Goal: Ask a question: Seek information or help from site administrators or community

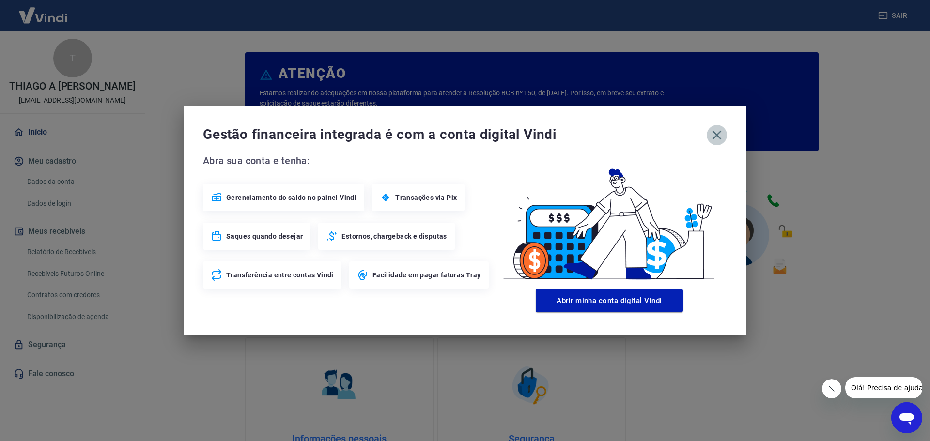
click at [715, 134] on icon "button" at bounding box center [717, 135] width 16 height 16
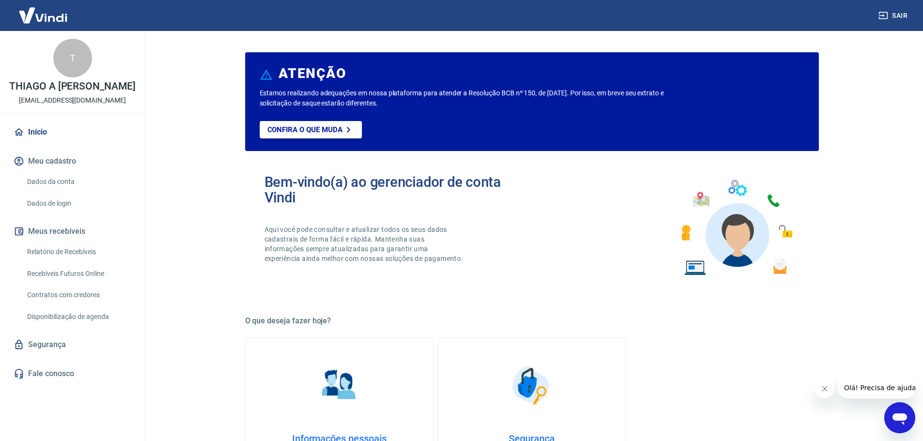
click at [84, 370] on link "Fale conosco" at bounding box center [73, 373] width 122 height 21
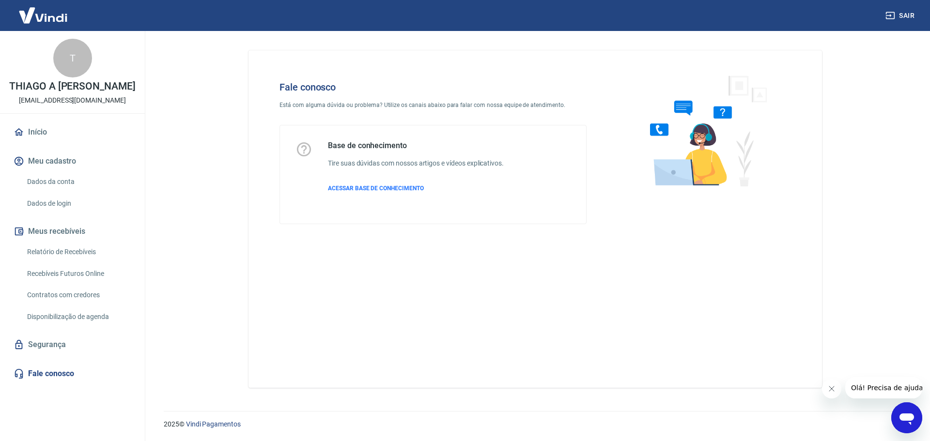
click at [915, 425] on icon "Abrir janela de mensagens" at bounding box center [906, 417] width 17 height 17
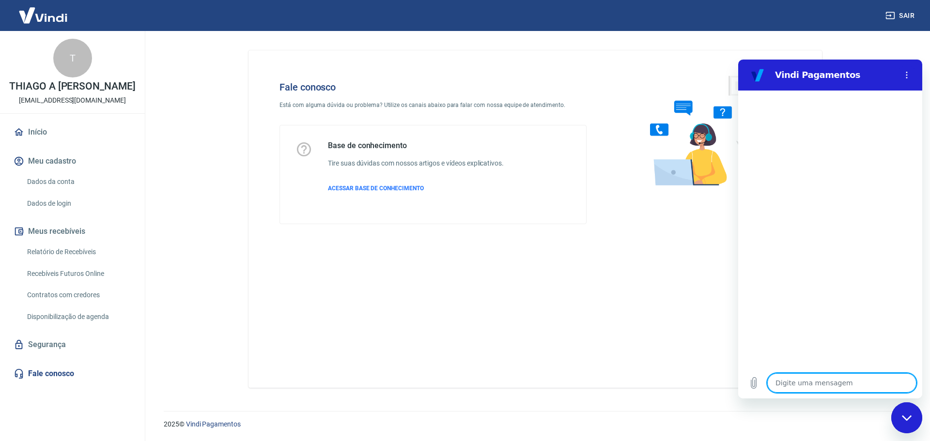
type textarea "o"
type textarea "x"
type textarea "oi"
type textarea "x"
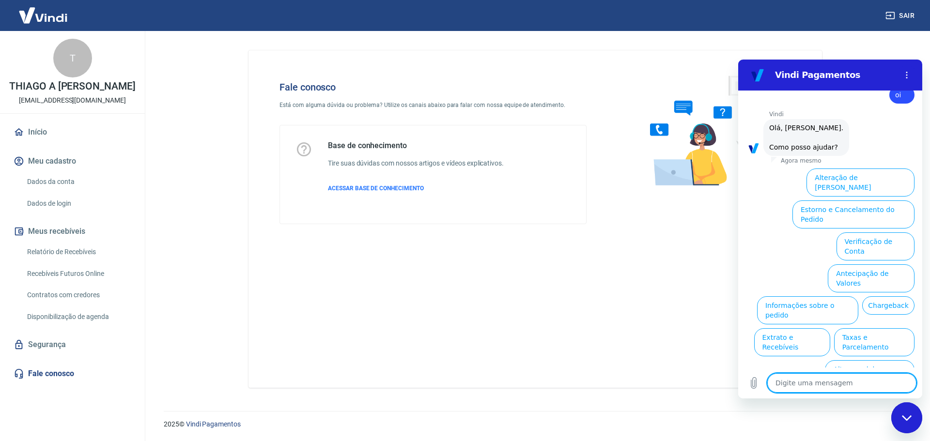
scroll to position [23, 0]
drag, startPoint x: 921, startPoint y: 340, endPoint x: 1664, endPoint y: 421, distance: 746.7
click at [850, 385] on textarea at bounding box center [842, 383] width 149 height 19
type textarea "c"
type textarea "x"
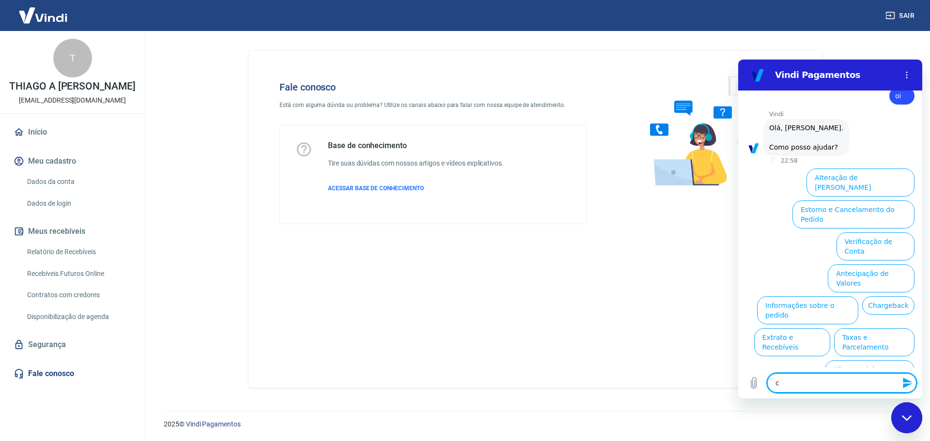
type textarea "ca"
type textarea "x"
type textarea "can"
type textarea "x"
type textarea "canc"
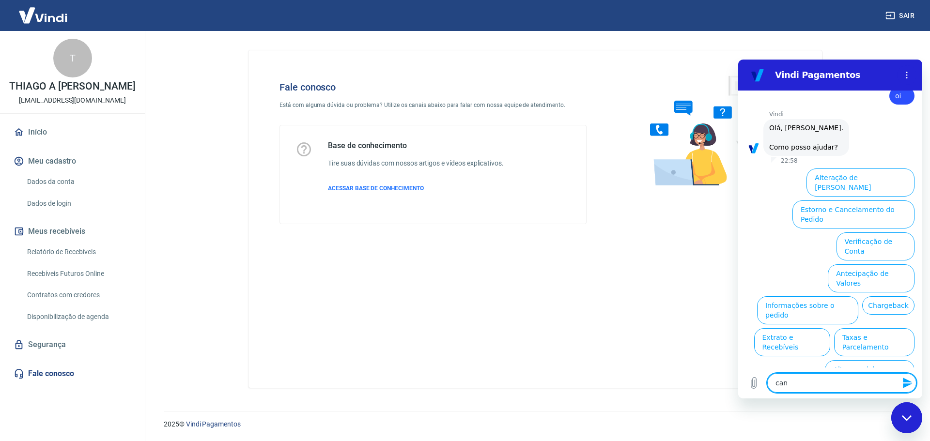
type textarea "x"
type textarea "cance"
type textarea "x"
type textarea "cancel"
type textarea "x"
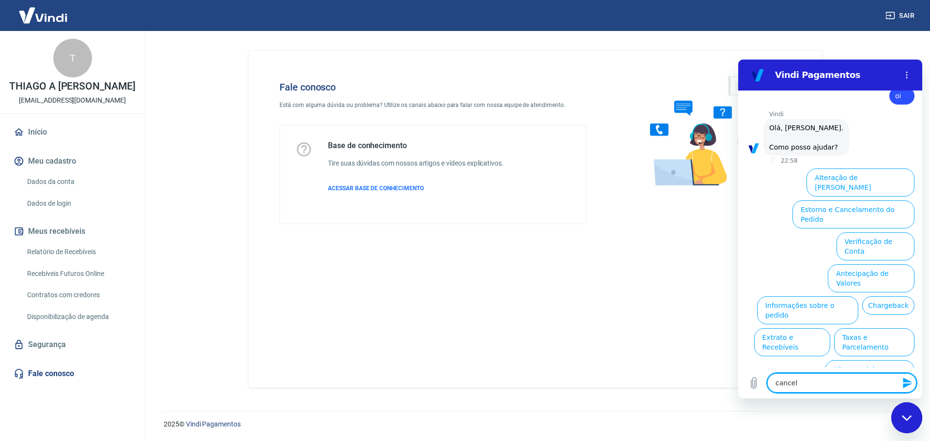
type textarea "cancela"
type textarea "x"
type textarea "cancelam"
type textarea "x"
type textarea "cancelame"
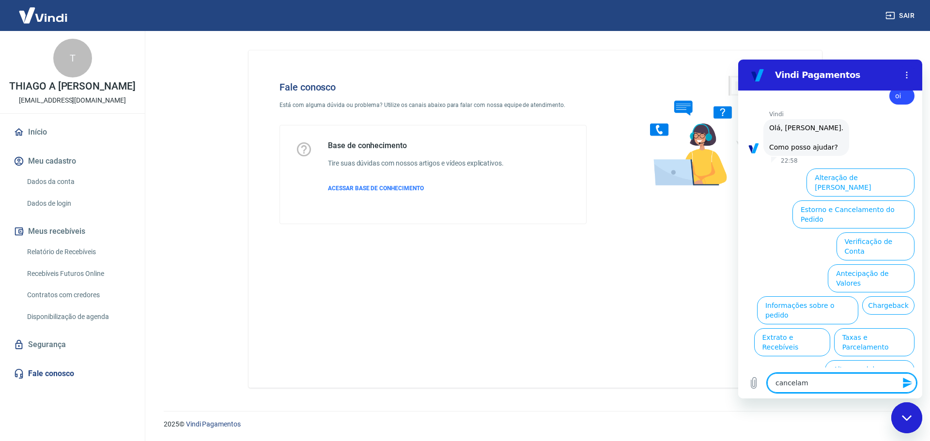
type textarea "x"
type textarea "cancelamen"
type textarea "x"
type textarea "cancelament"
type textarea "x"
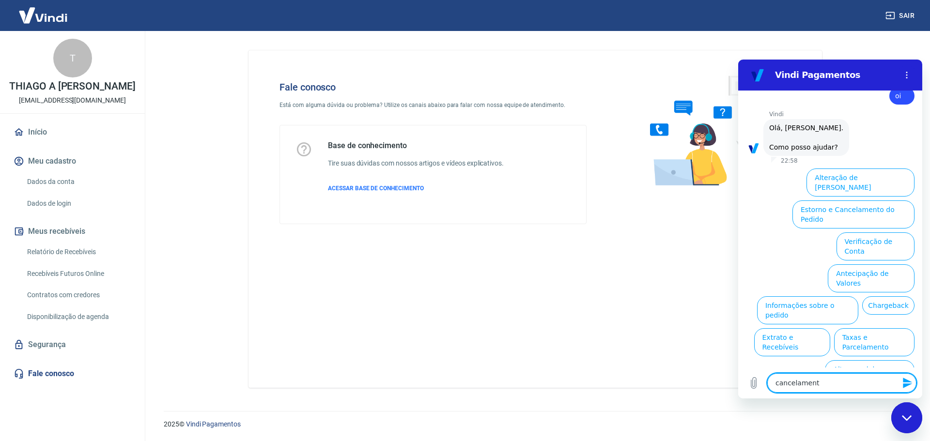
type textarea "cancelamento"
type textarea "x"
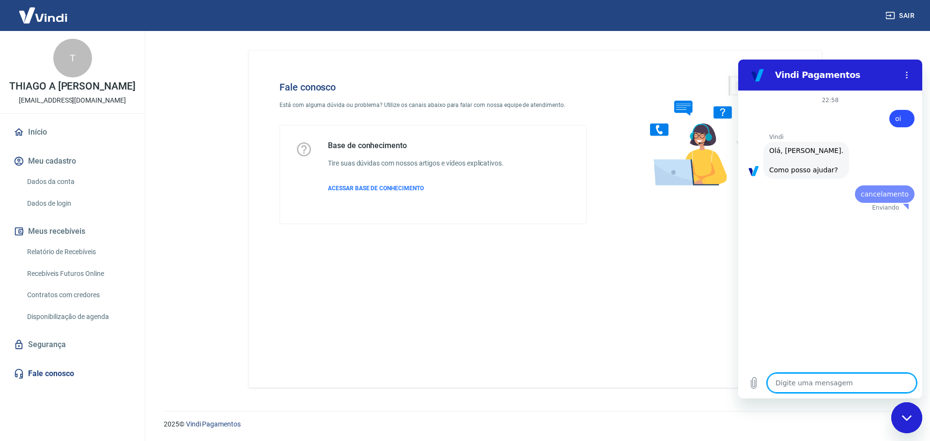
scroll to position [0, 0]
type textarea "x"
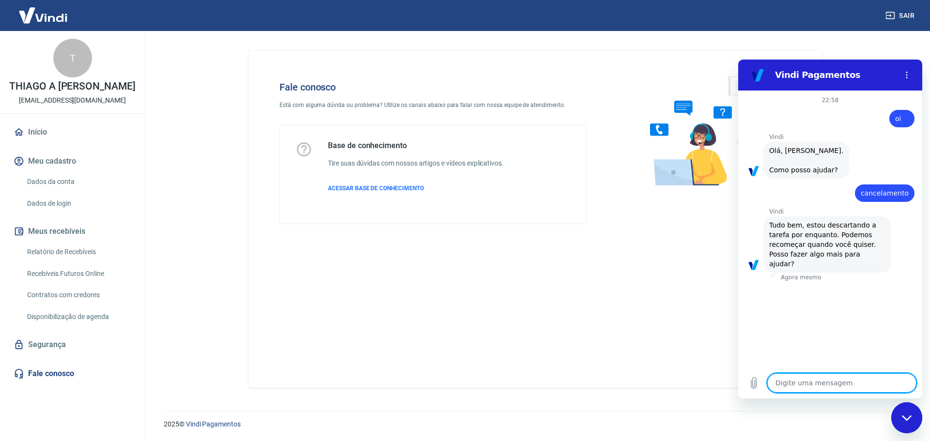
type textarea "c"
type textarea "x"
type textarea "ca"
type textarea "x"
type textarea "can"
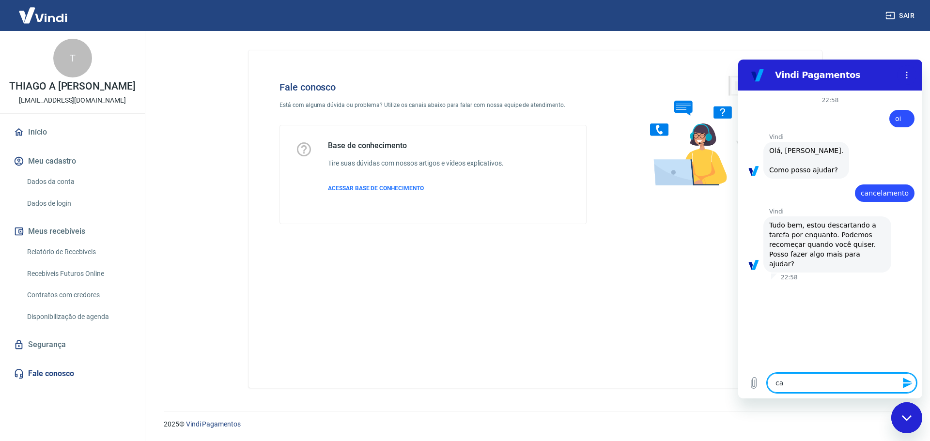
type textarea "x"
type textarea "canc"
type textarea "x"
type textarea "cance"
type textarea "x"
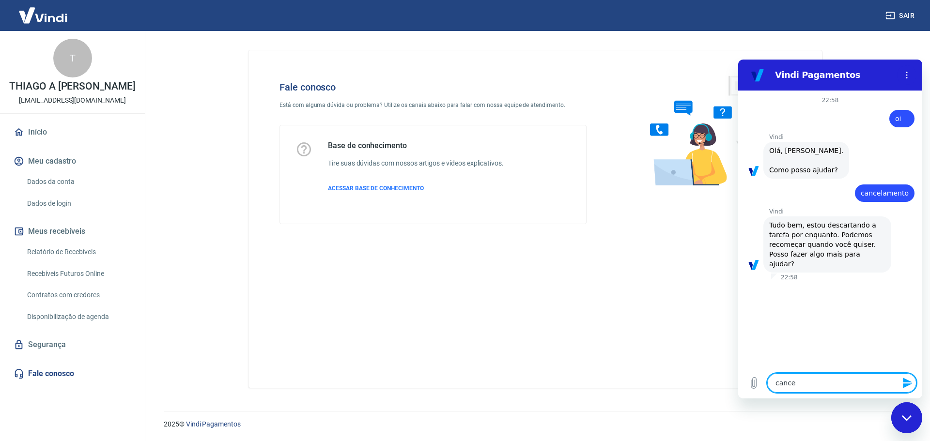
type textarea "cancel"
type textarea "x"
type textarea "cancela"
type textarea "x"
type textarea "cancelar"
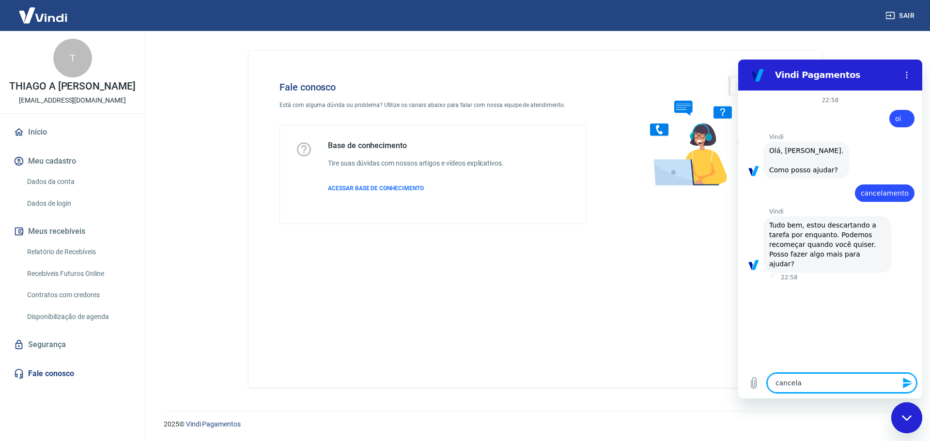
type textarea "x"
type textarea "cancelar"
type textarea "x"
type textarea "cancelar a"
type textarea "x"
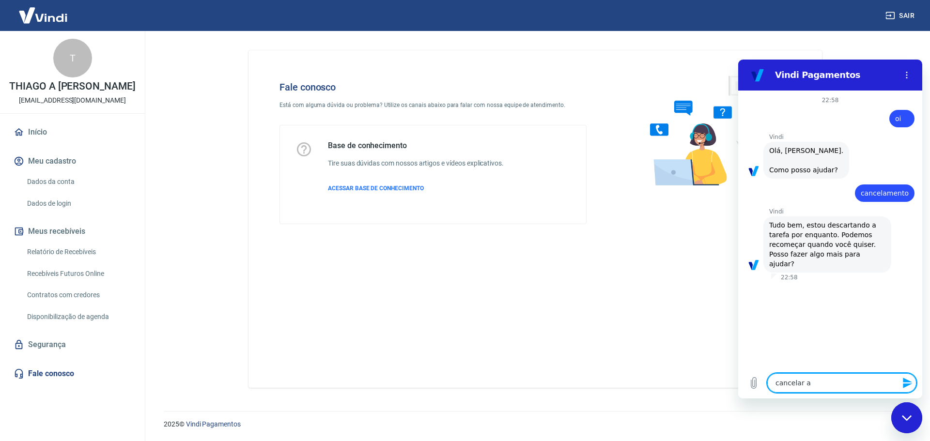
type textarea "cancelar as"
type textarea "x"
type textarea "cancelar ass"
type textarea "x"
type textarea "cancelar assi"
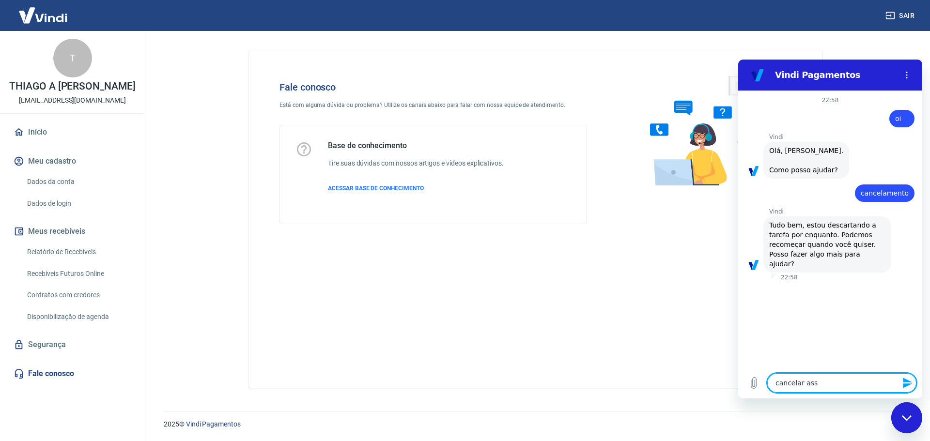
type textarea "x"
type textarea "cancelar assin"
type textarea "x"
type textarea "cancelar assina"
type textarea "x"
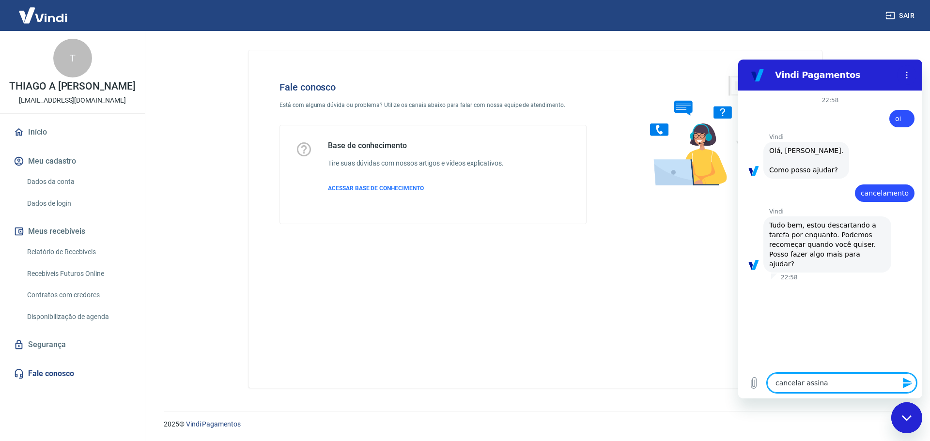
type textarea "cancelar assinat"
type textarea "x"
type textarea "cancelar assinatu"
type textarea "x"
type textarea "cancelar assinatur"
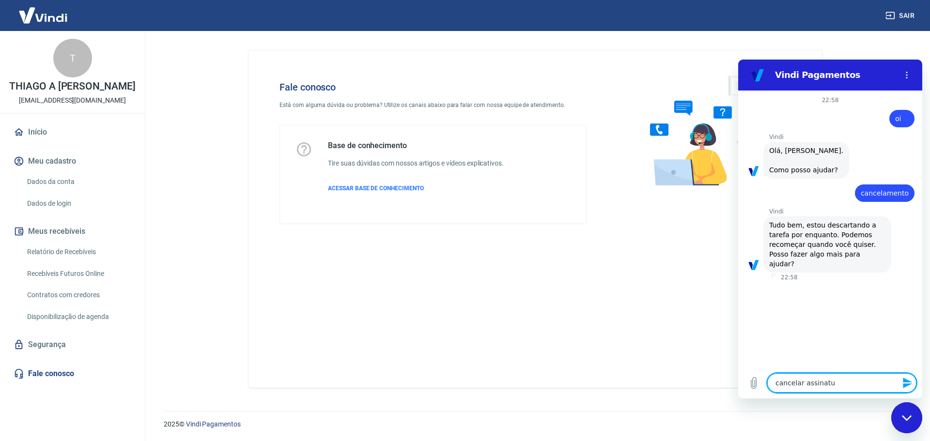
type textarea "x"
type textarea "cancelar assinatura"
type textarea "x"
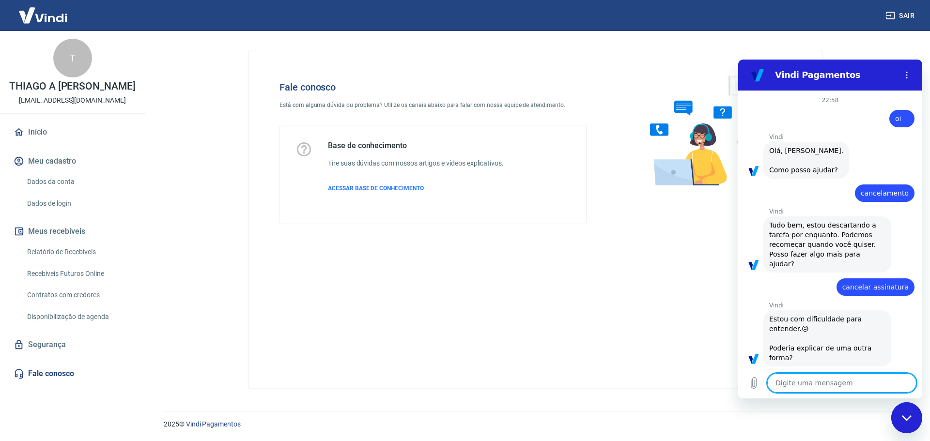
type textarea "c"
type textarea "x"
type textarea "ca"
type textarea "x"
type textarea "can"
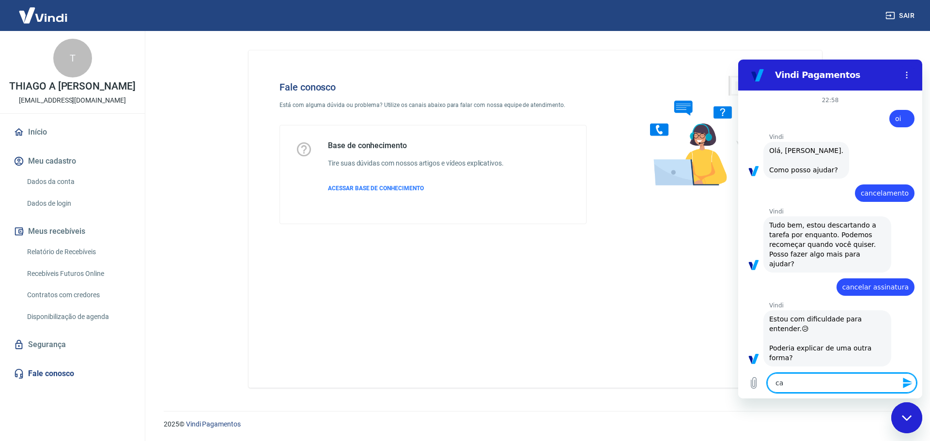
type textarea "x"
type textarea "canc"
type textarea "x"
type textarea "cance"
type textarea "x"
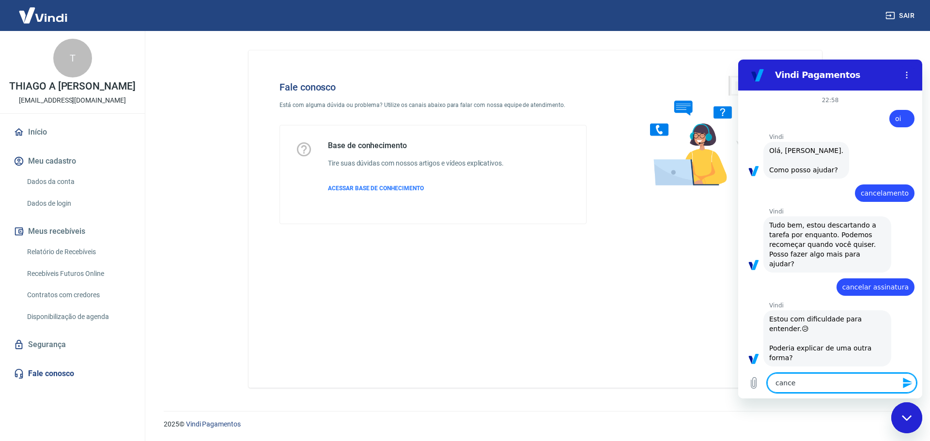
type textarea "cancel"
type textarea "x"
type textarea "cancela"
type textarea "x"
type textarea "cancelar"
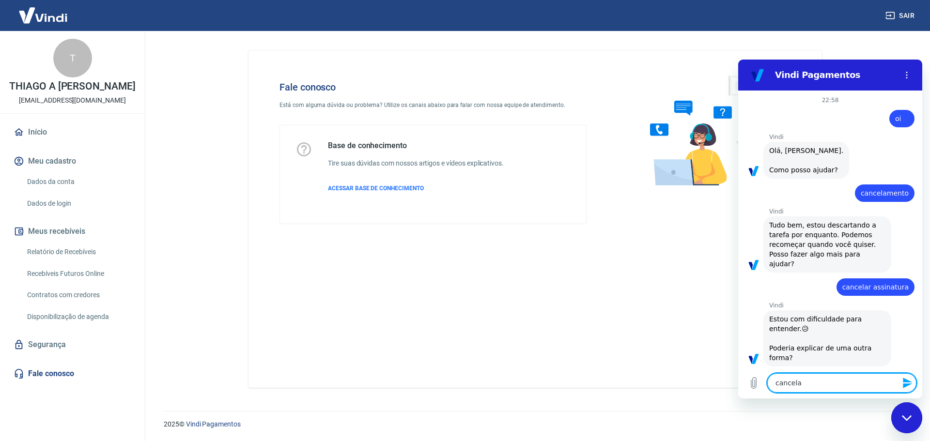
type textarea "x"
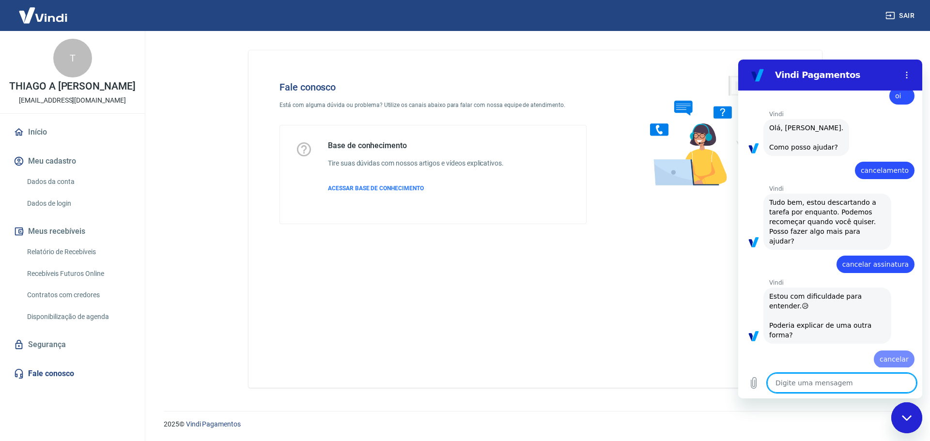
type textarea "x"
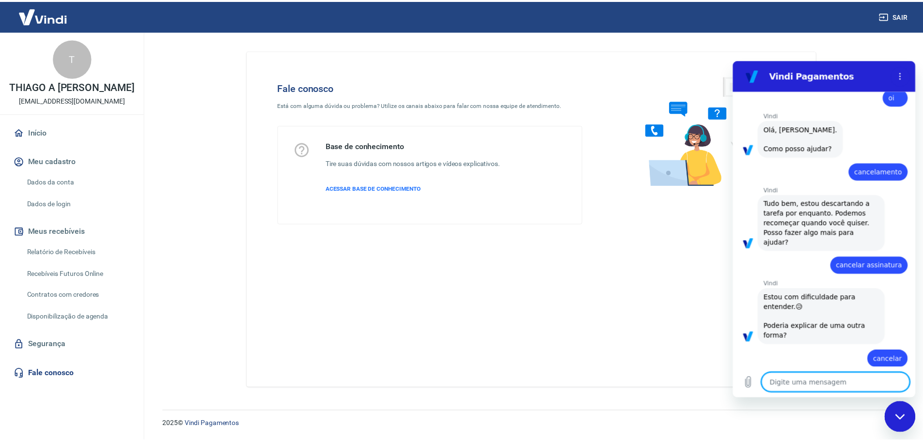
scroll to position [24, 0]
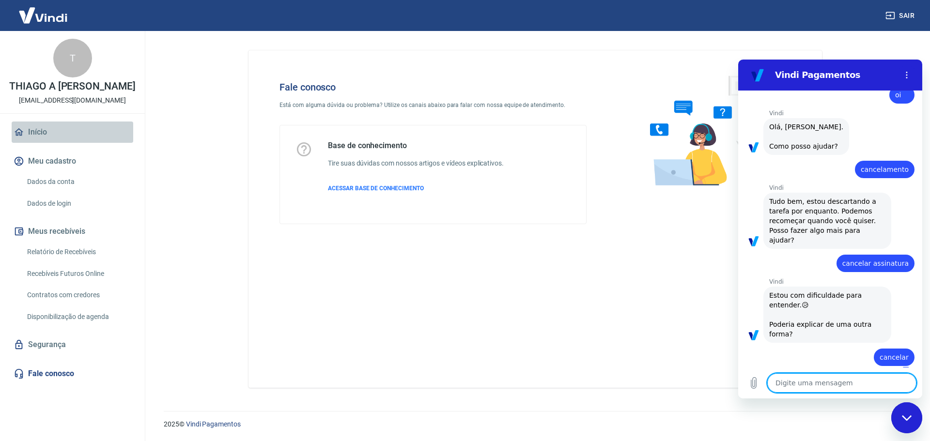
click at [50, 124] on link "Início" at bounding box center [73, 132] width 122 height 21
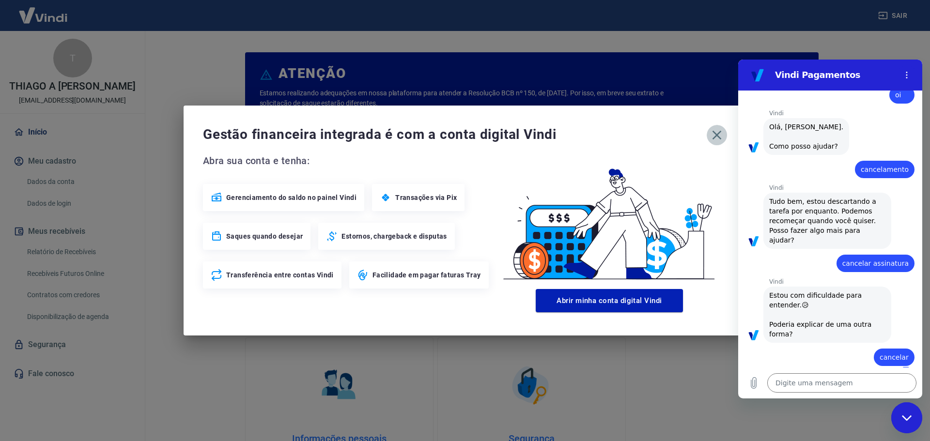
click at [721, 134] on icon "button" at bounding box center [717, 135] width 16 height 16
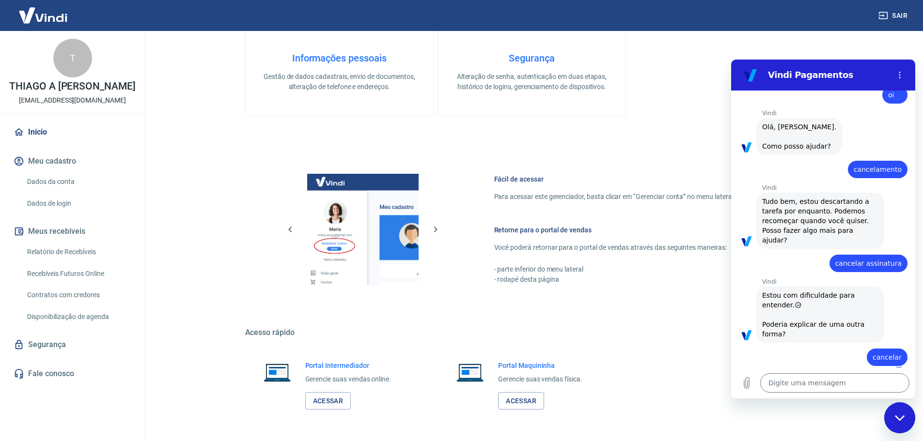
scroll to position [414, 0]
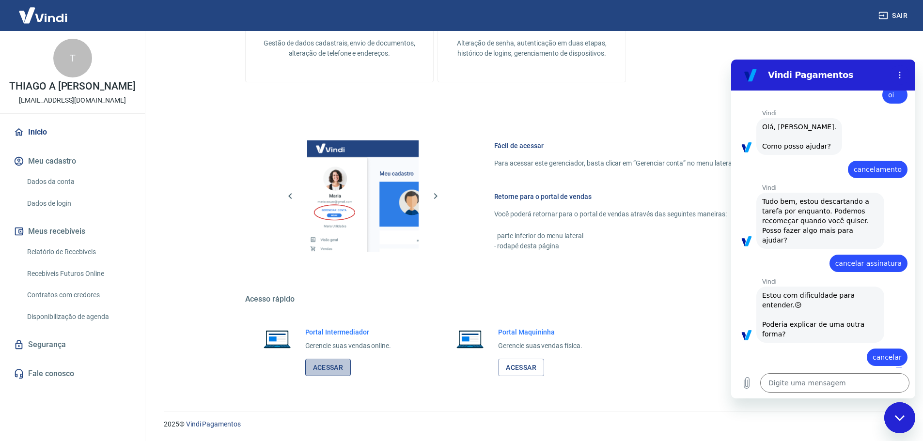
click at [326, 370] on link "Acessar" at bounding box center [328, 368] width 46 height 18
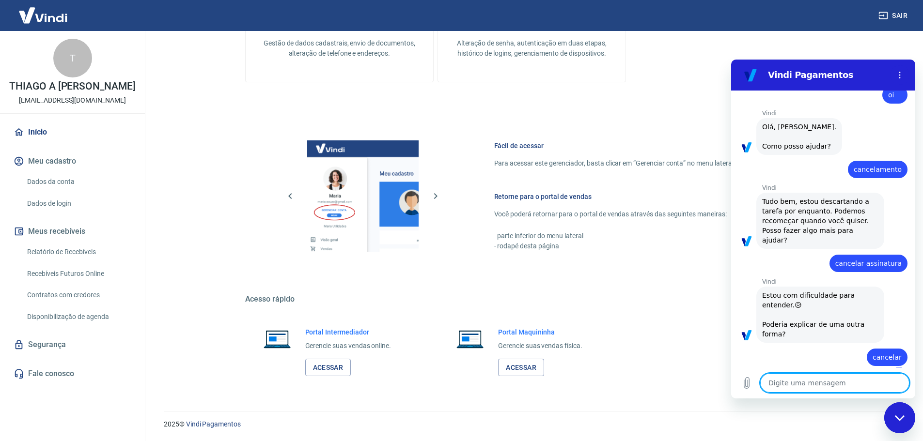
click at [800, 390] on textarea at bounding box center [834, 383] width 149 height 19
type textarea "?"
type textarea "x"
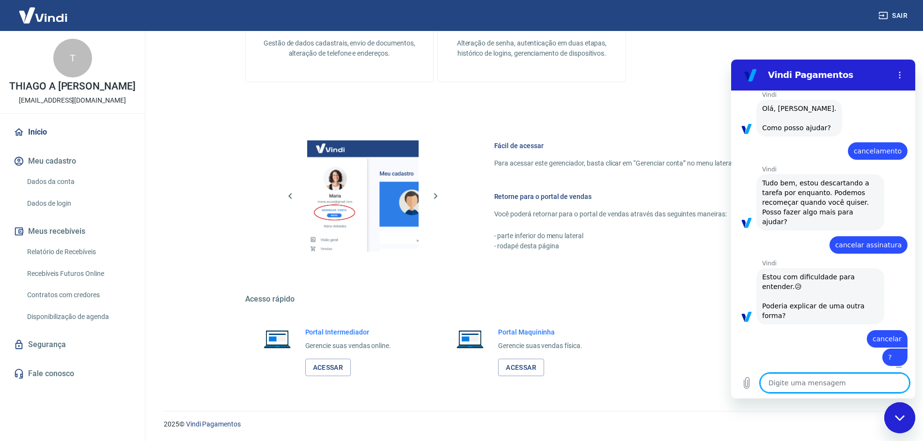
type textarea "x"
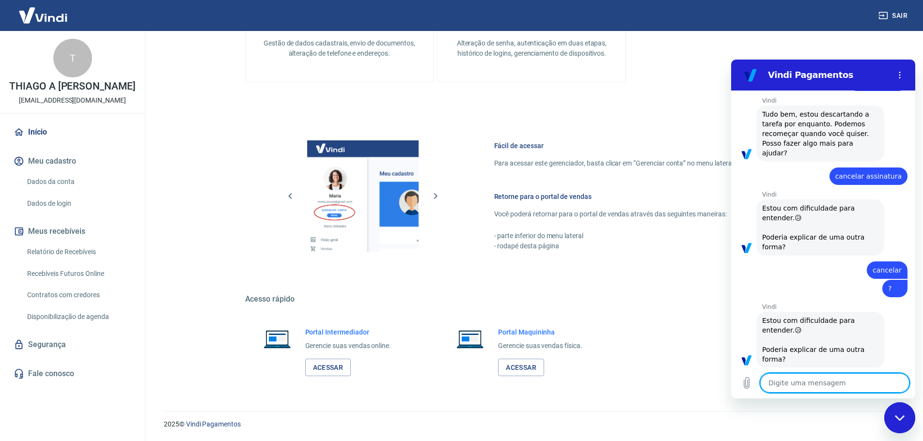
scroll to position [113, 0]
type textarea "f"
type textarea "x"
type textarea "fa"
type textarea "x"
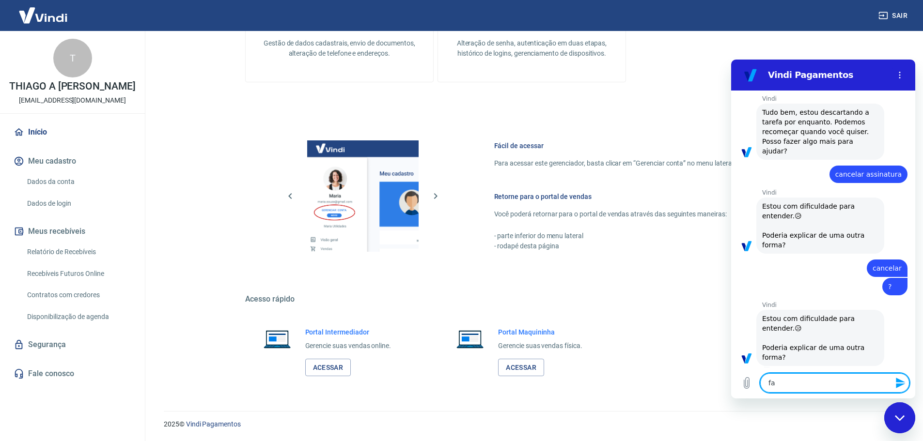
type textarea "fal"
type textarea "x"
type textarea "fala"
type textarea "x"
type textarea "falar"
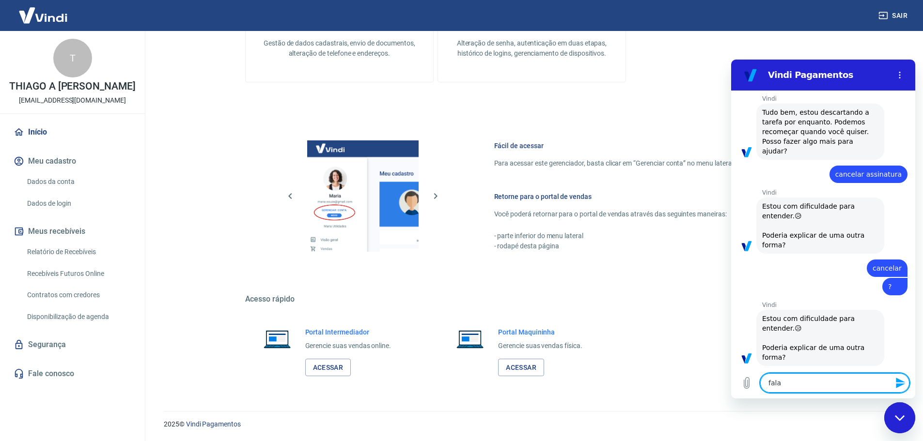
type textarea "x"
type textarea "falar"
type textarea "x"
type textarea "falar c"
type textarea "x"
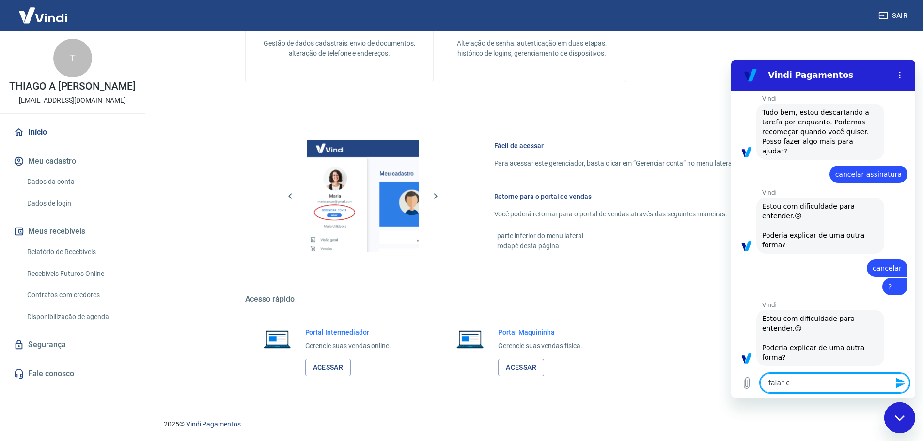
type textarea "falar co"
type textarea "x"
type textarea "falar com"
type textarea "x"
type textarea "falar com"
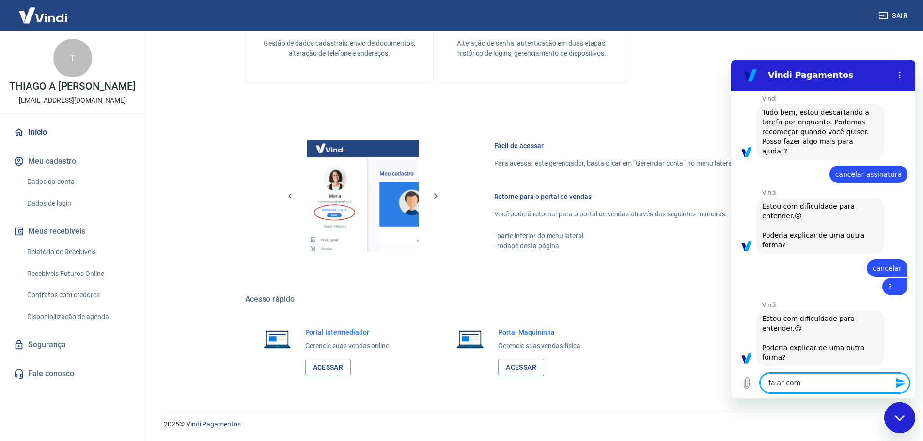
type textarea "x"
type textarea "falar com a"
type textarea "x"
type textarea "falar com at"
type textarea "x"
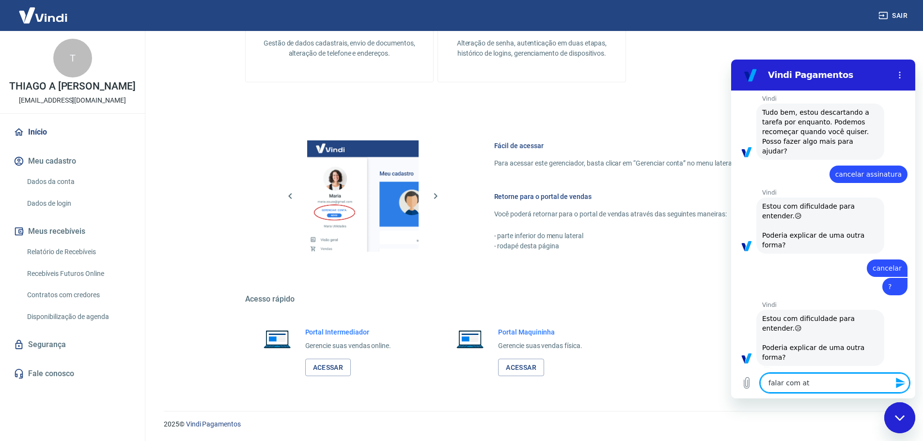
type textarea "falar com ate"
type textarea "x"
type textarea "falar com [GEOGRAPHIC_DATA]"
type textarea "x"
type textarea "falar com atend"
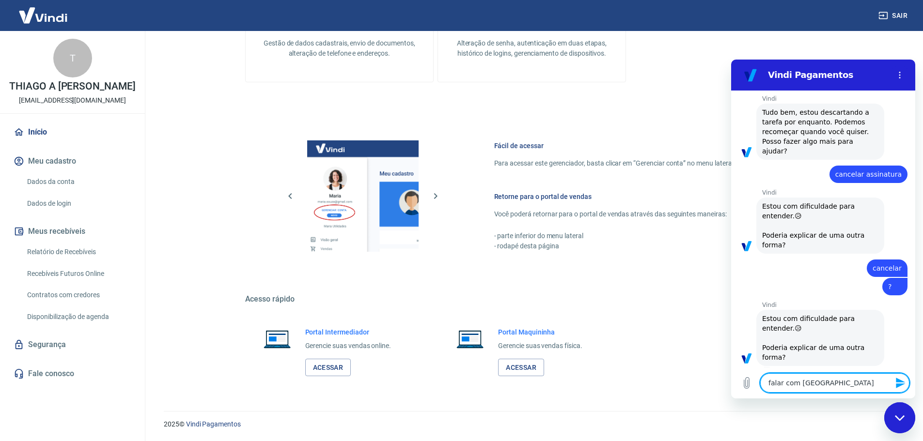
type textarea "x"
type textarea "falar com atende"
type textarea "x"
type textarea "falar com atenden"
type textarea "x"
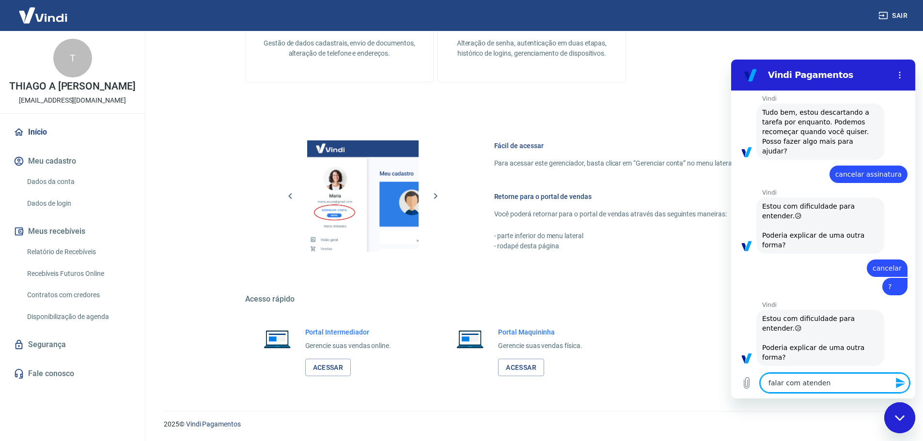
type textarea "falar com atendent"
type textarea "x"
type textarea "falar com atendente"
type textarea "x"
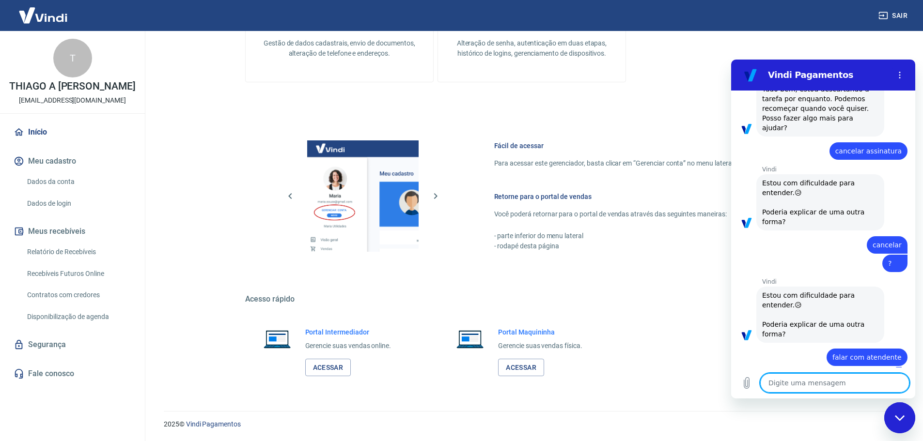
type textarea "x"
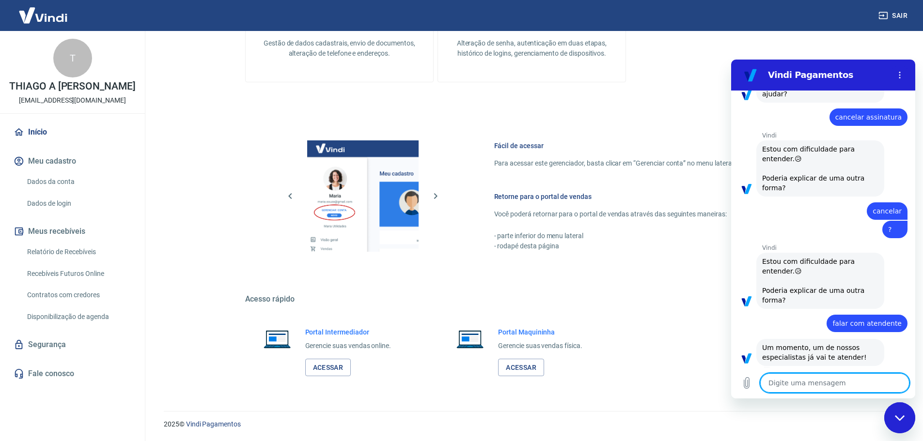
scroll to position [214, 0]
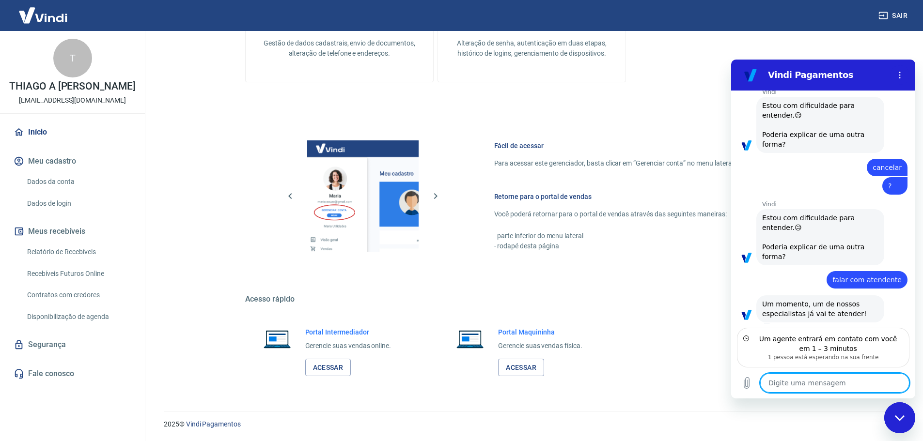
type textarea "B"
type textarea "x"
type textarea "Bo"
type textarea "x"
type textarea "Boa"
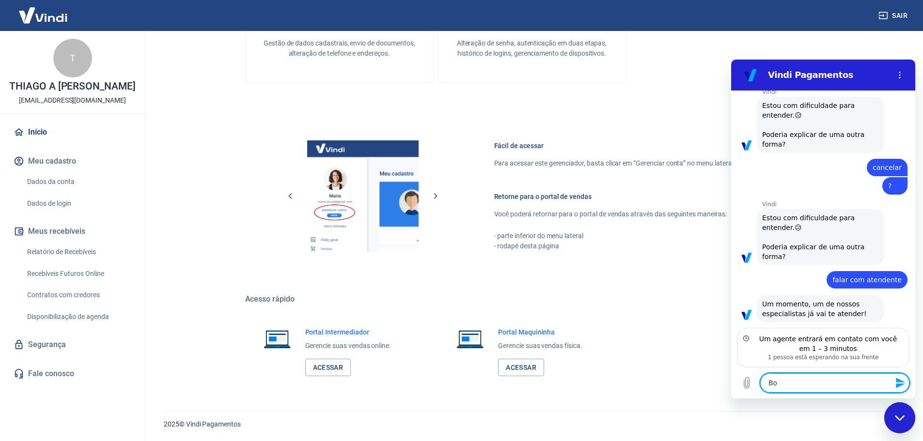
type textarea "x"
type textarea "Boa"
type textarea "x"
type textarea "Boa n"
type textarea "x"
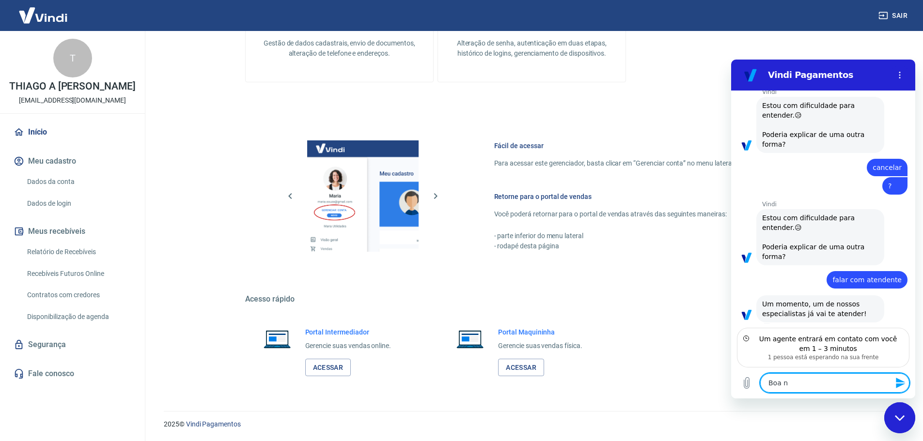
type textarea "Boa no"
type textarea "x"
type textarea "Boa noi"
type textarea "x"
type textarea "Boa noit"
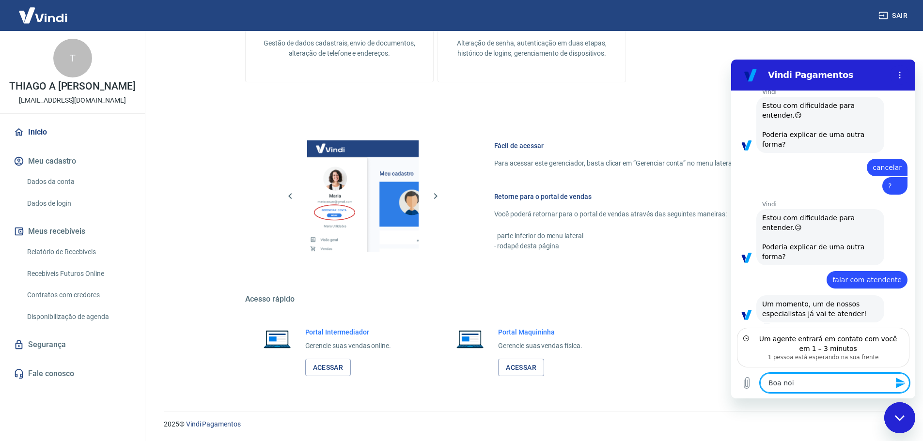
type textarea "x"
type textarea "Boa noite"
type textarea "x"
type textarea "Boa noite,"
type textarea "x"
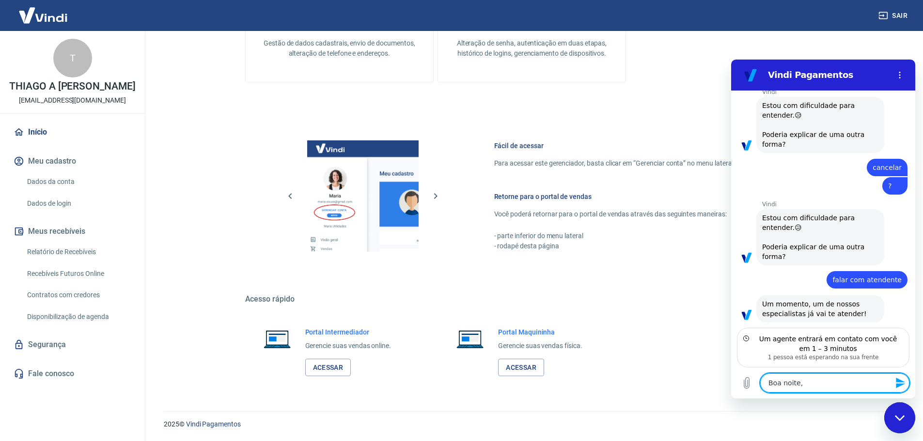
type textarea "Boa noite,"
type textarea "x"
type textarea "Boa noite, g"
type textarea "x"
type textarea "Boa noite, go"
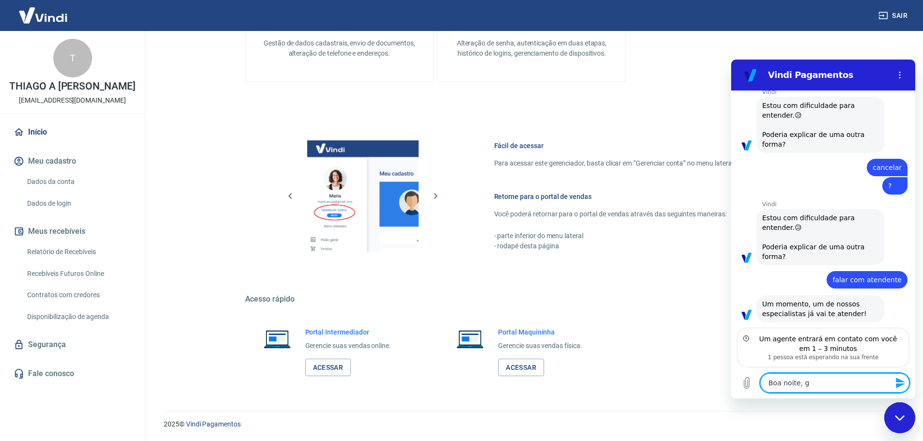
type textarea "x"
type textarea "Boa noite, gos"
type textarea "x"
type textarea "Boa noite, gost"
type textarea "x"
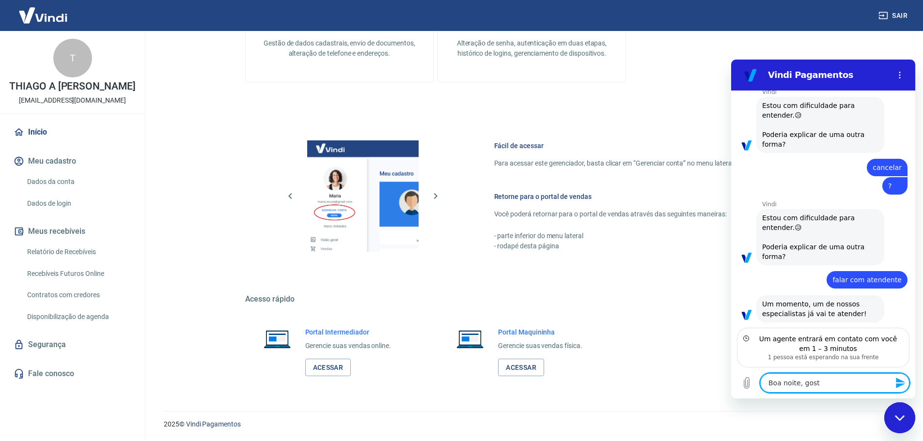
type textarea "Boa noite, gosta"
type textarea "x"
type textarea "Boa noite, gostar"
type textarea "x"
type textarea "Boa noite, gostari"
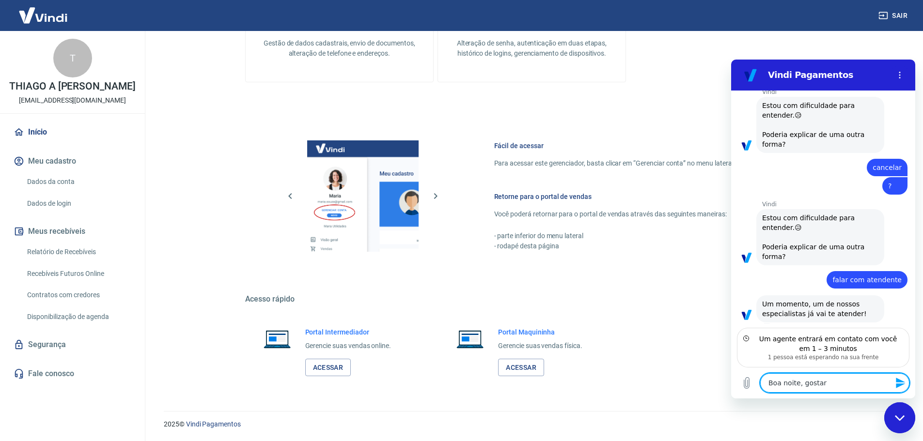
type textarea "x"
type textarea "Boa noite, gostaria"
type textarea "x"
type textarea "Boa noite, gostaria"
type textarea "x"
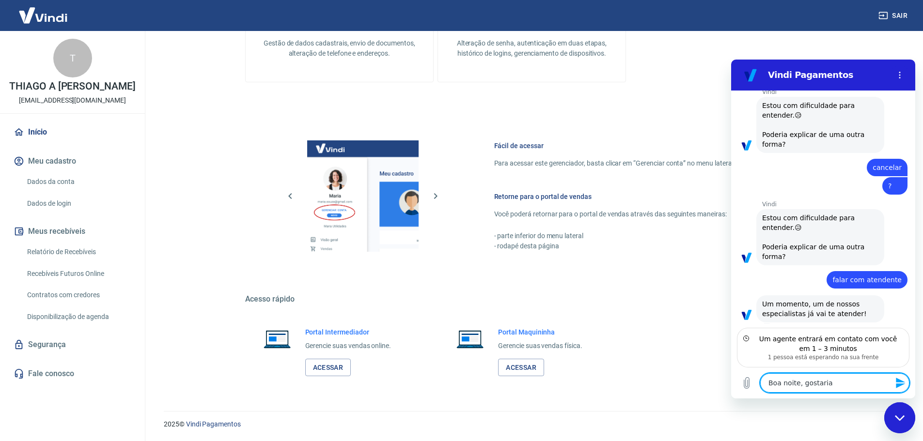
type textarea "Boa noite, gostaria d"
type textarea "x"
type textarea "Boa noite, gostaria de"
type textarea "x"
type textarea "Boa noite, gostaria de"
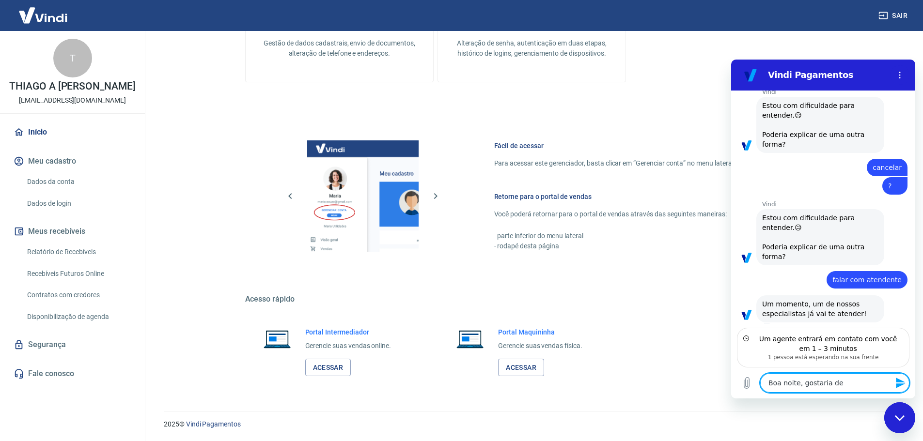
type textarea "x"
type textarea "Boa noite, gostaria de i"
type textarea "x"
type textarea "Boa noite, gostaria de in"
type textarea "x"
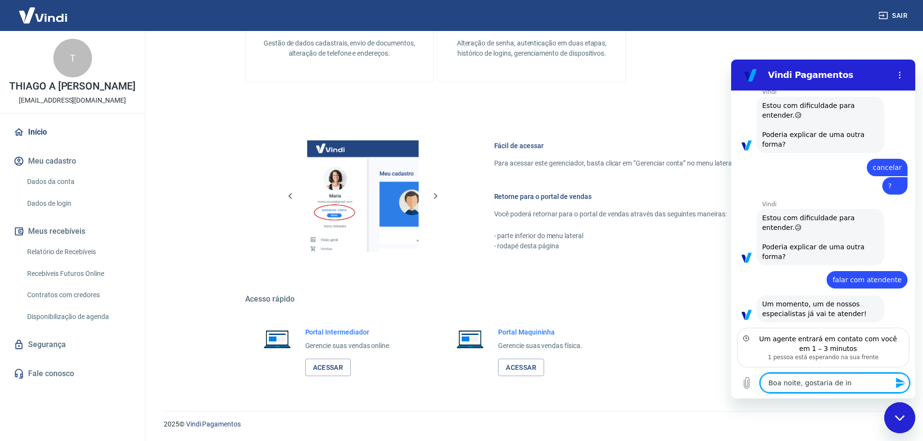
type textarea "Boa noite, gostaria de inf"
type textarea "x"
type textarea "Boa noite, gostaria de info"
type textarea "x"
type textarea "Boa noite, gostaria de infor"
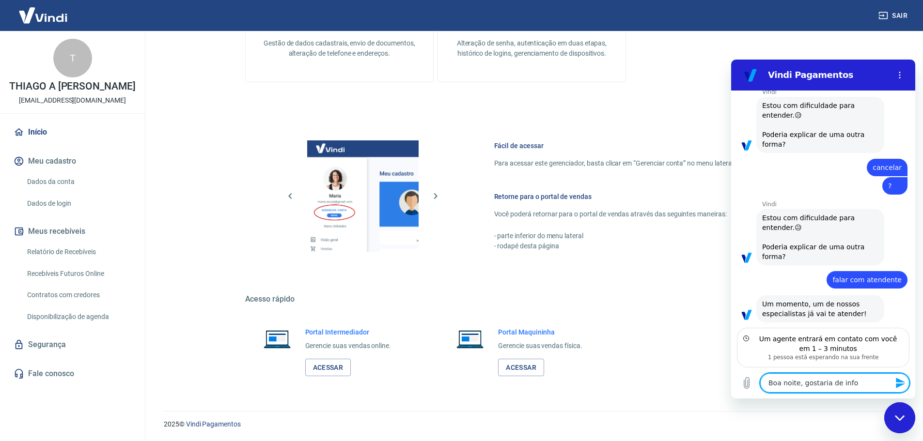
type textarea "x"
type textarea "Boa noite, gostaria de inform"
type textarea "x"
type textarea "Boa noite, gostaria de informa"
type textarea "x"
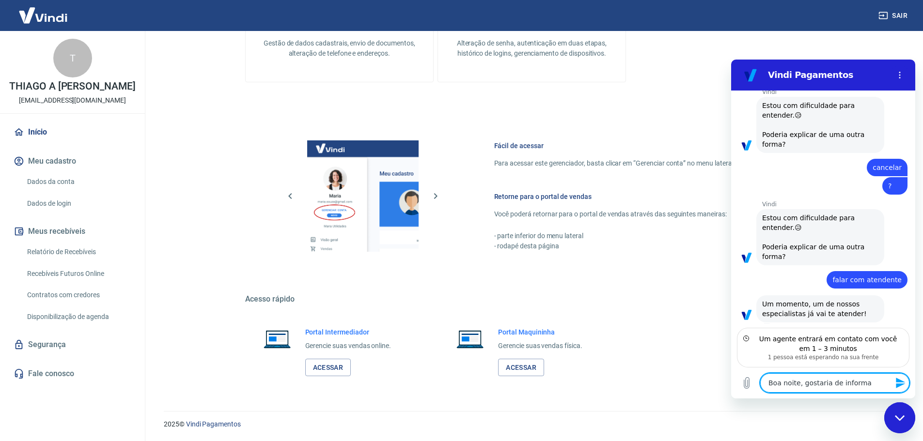
type textarea "Boa noite, gostaria de informaç"
type textarea "x"
type textarea "Boa noite, gostaria de informaçõ"
type textarea "x"
type textarea "Boa noite, gostaria de informaçõe"
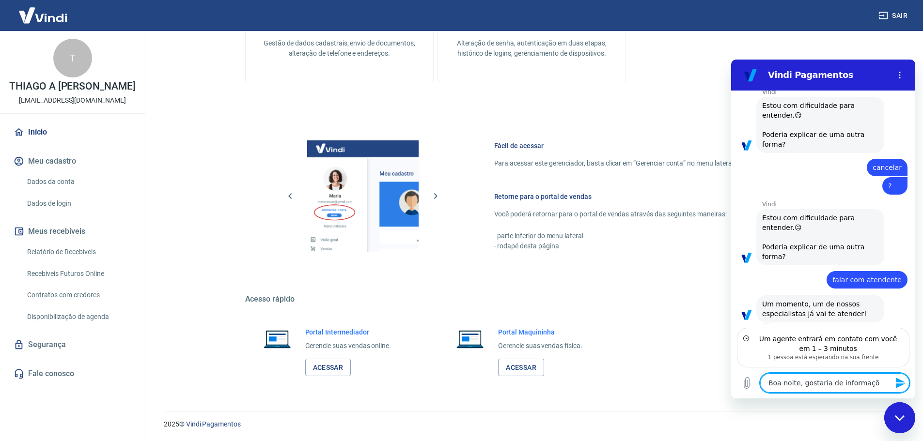
type textarea "x"
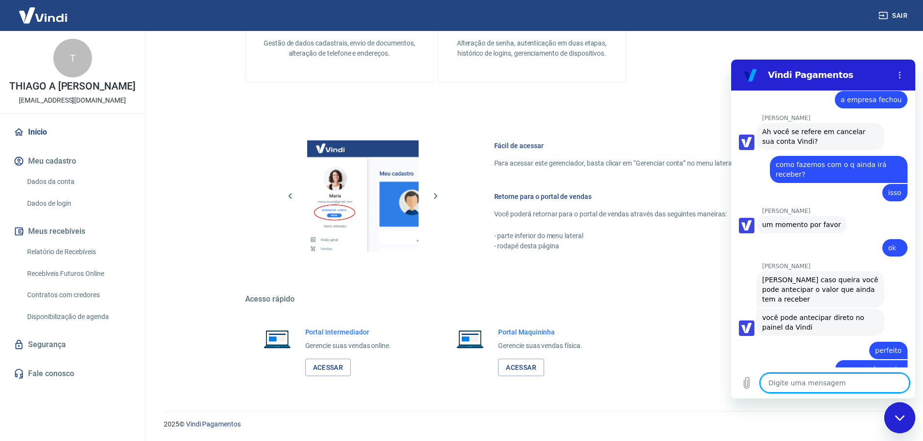
scroll to position [694, 0]
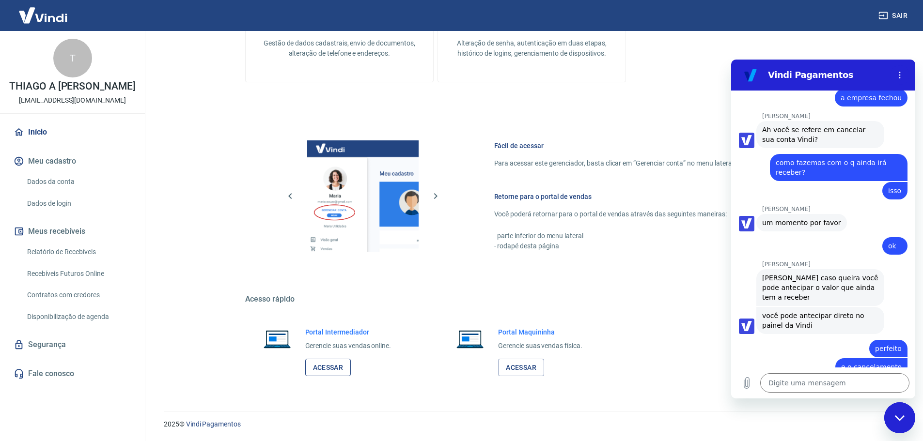
click at [339, 372] on link "Acessar" at bounding box center [328, 368] width 46 height 18
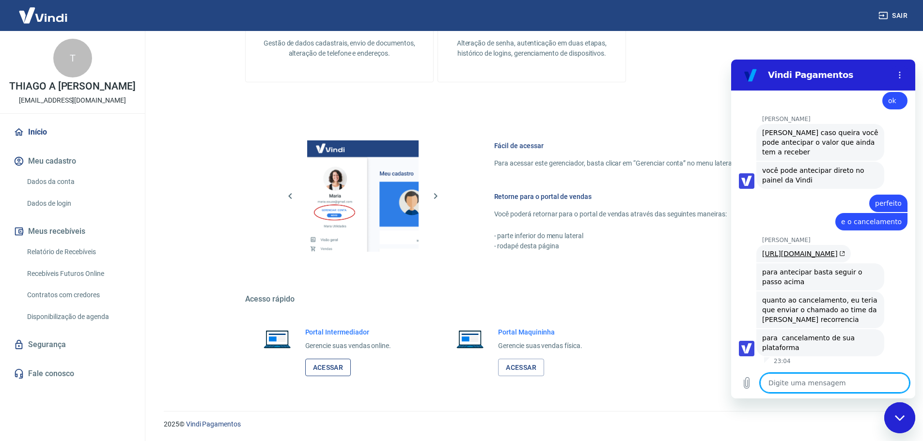
scroll to position [869, 0]
click at [833, 380] on textarea at bounding box center [834, 383] width 149 height 19
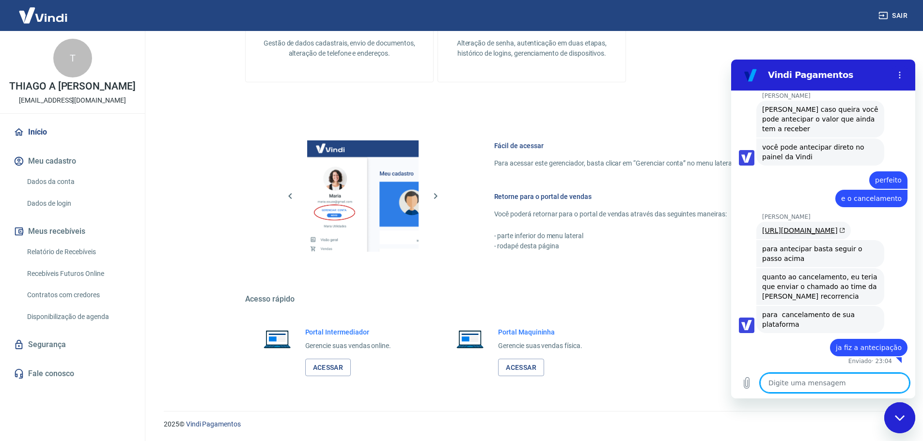
scroll to position [892, 0]
click at [798, 226] on div "[URL][DOMAIN_NAME]" at bounding box center [803, 231] width 83 height 10
click at [799, 227] on link "[URL][DOMAIN_NAME]" at bounding box center [803, 231] width 83 height 8
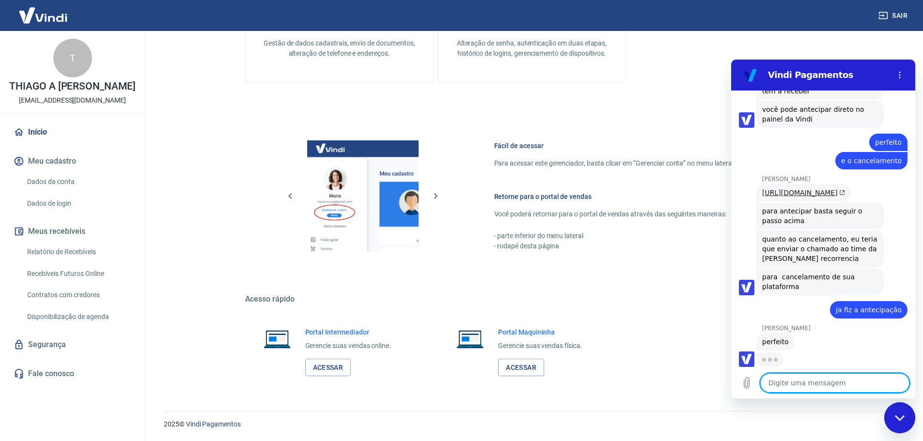
scroll to position [929, 0]
click at [811, 386] on textarea at bounding box center [834, 383] width 149 height 19
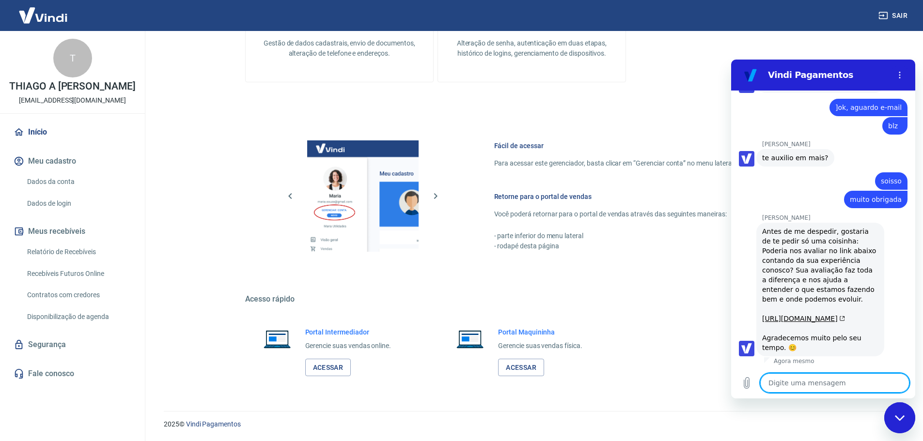
scroll to position [1327, 0]
click at [844, 315] on link "[URL][DOMAIN_NAME]" at bounding box center [803, 319] width 83 height 8
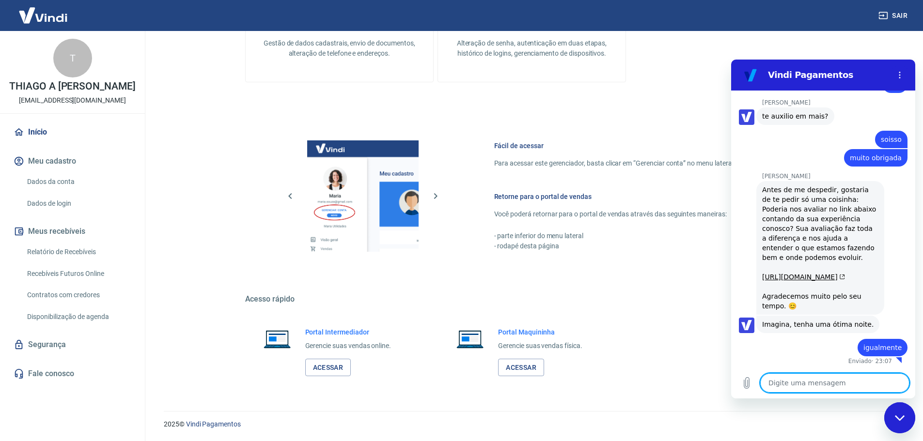
scroll to position [1369, 0]
